Goal: Task Accomplishment & Management: Manage account settings

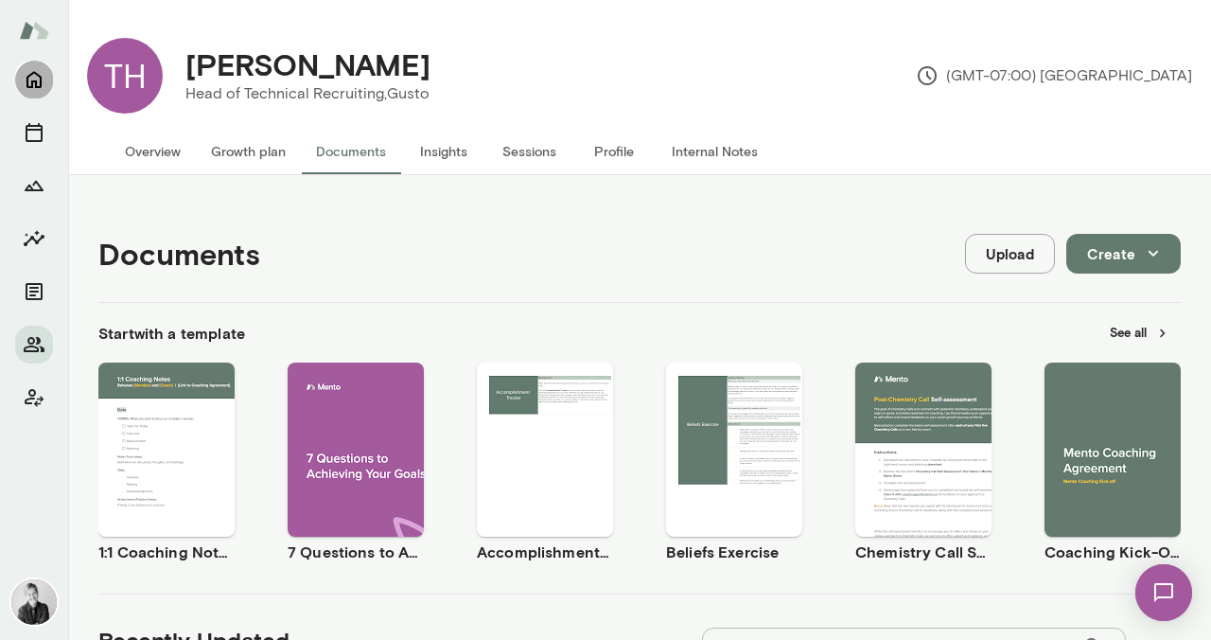
click at [32, 73] on icon "Home" at bounding box center [33, 80] width 15 height 17
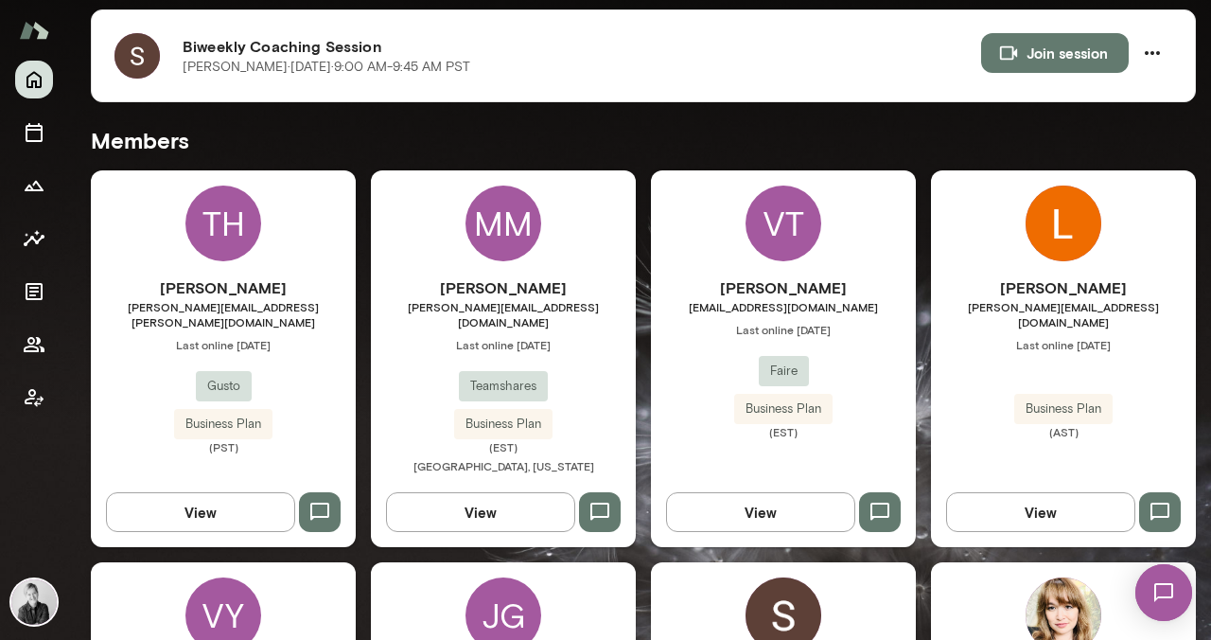
scroll to position [412, 0]
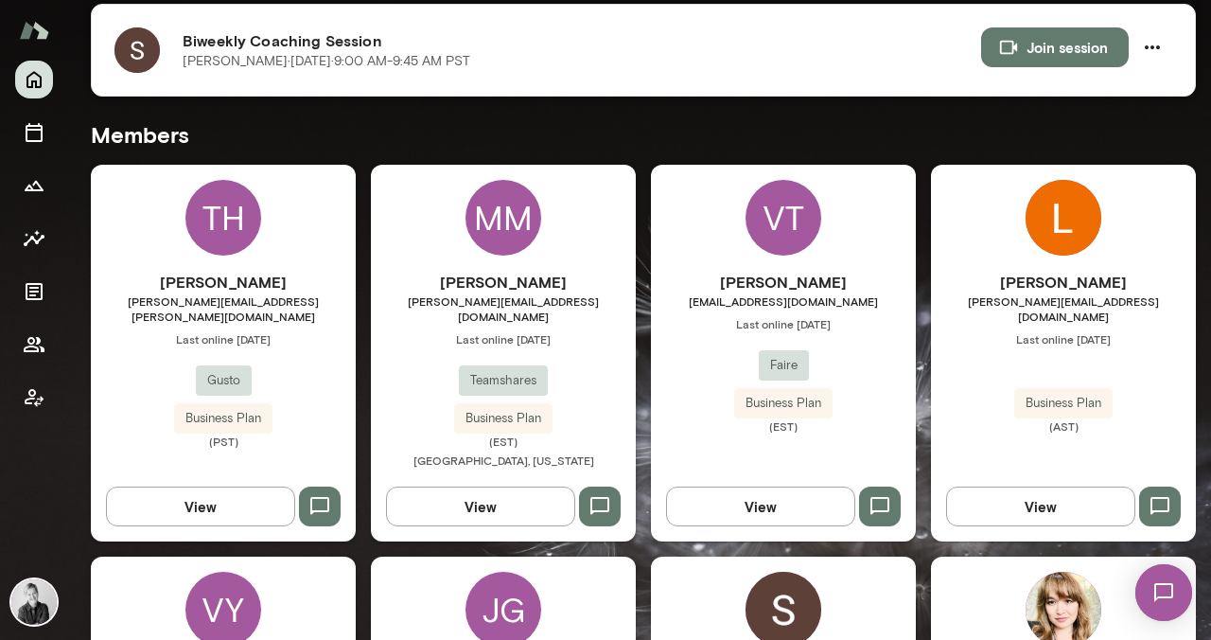
click at [150, 46] on img at bounding box center [136, 49] width 45 height 45
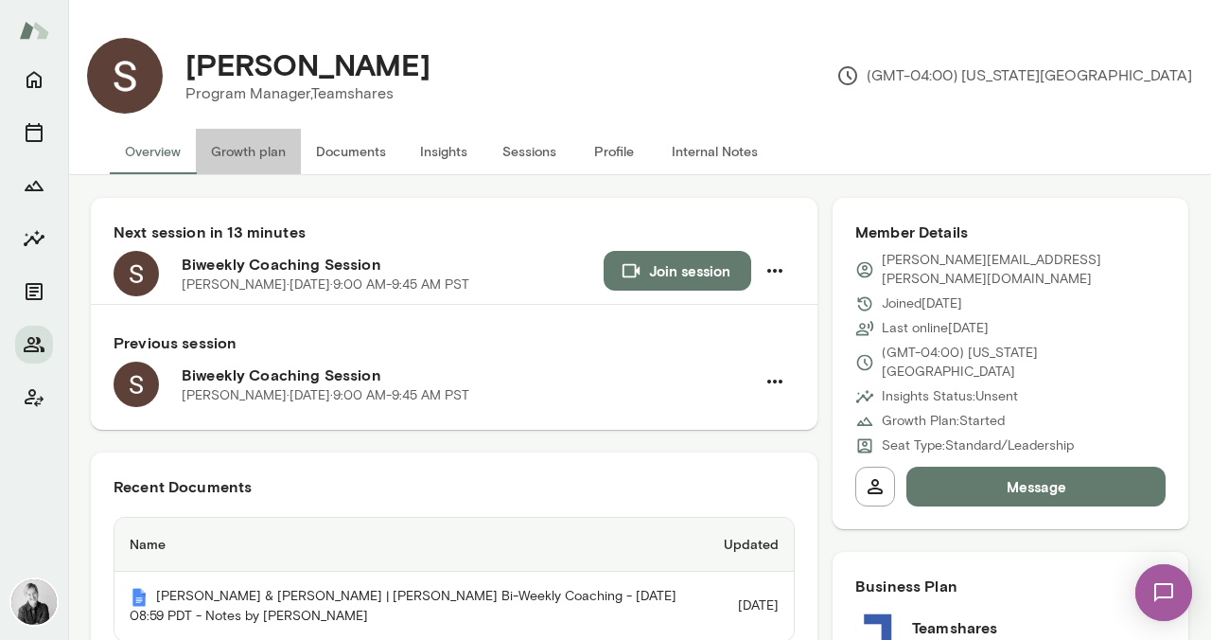
click at [227, 148] on button "Growth plan" at bounding box center [248, 151] width 105 height 45
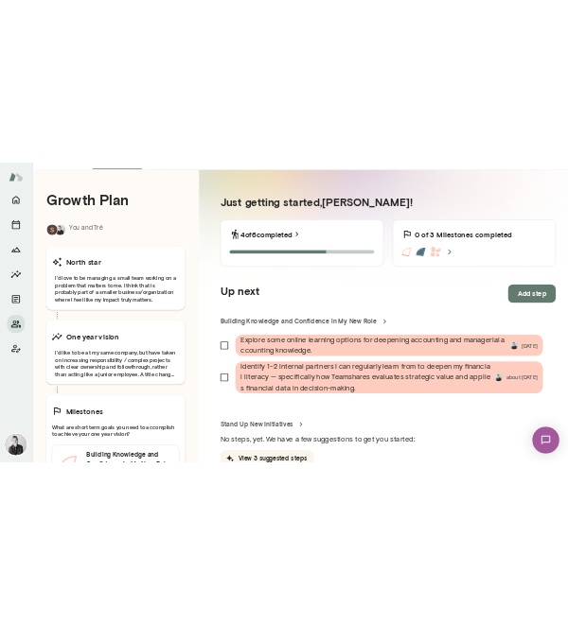
scroll to position [161, 0]
